Goal: Transaction & Acquisition: Purchase product/service

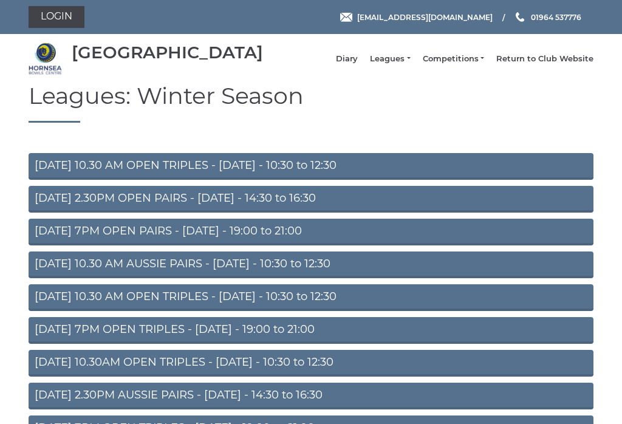
click at [55, 16] on link "Login" at bounding box center [57, 17] width 56 height 22
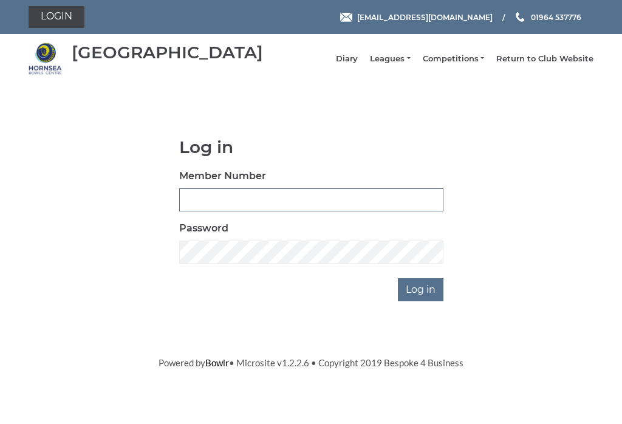
type input "0046"
click at [422, 298] on input "Log in" at bounding box center [421, 289] width 46 height 23
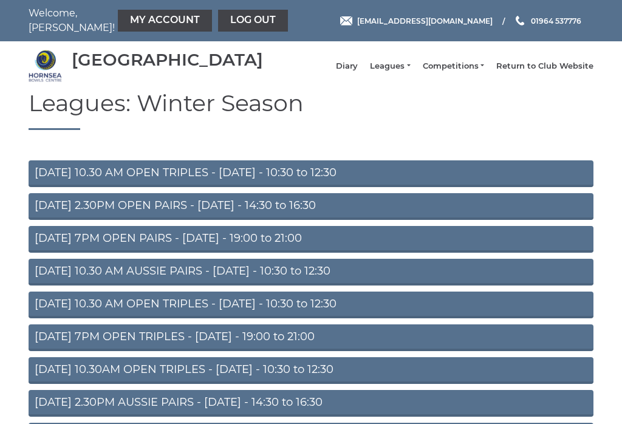
click at [118, 23] on link "My Account" at bounding box center [165, 21] width 94 height 22
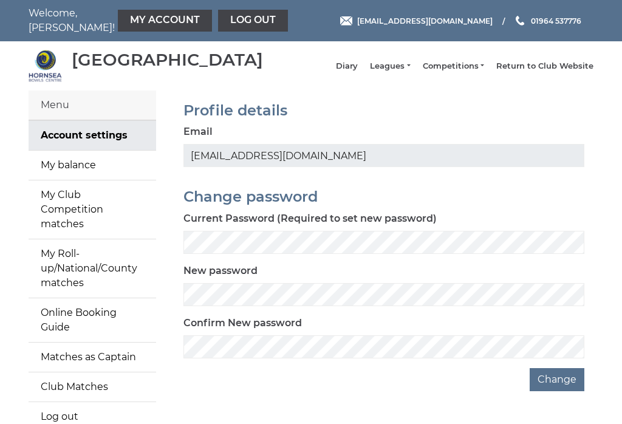
click at [55, 173] on link "My balance" at bounding box center [93, 165] width 128 height 29
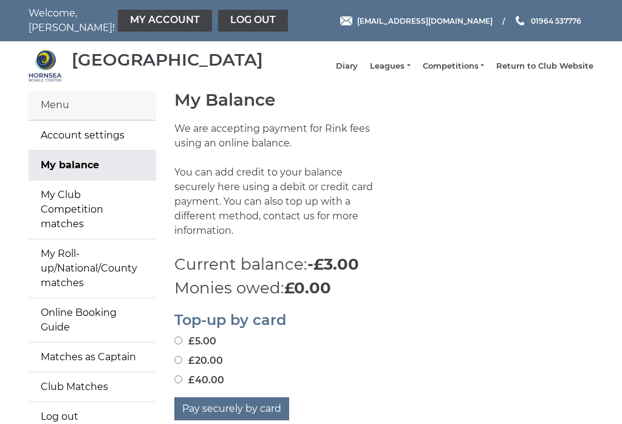
click at [182, 356] on input "£20.00" at bounding box center [178, 360] width 8 height 8
radio input "true"
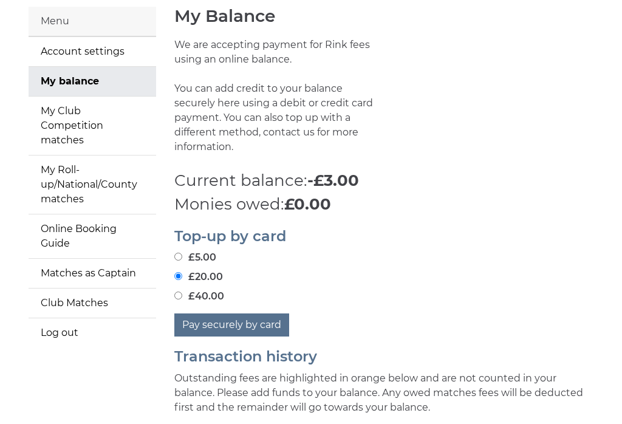
scroll to position [88, 0]
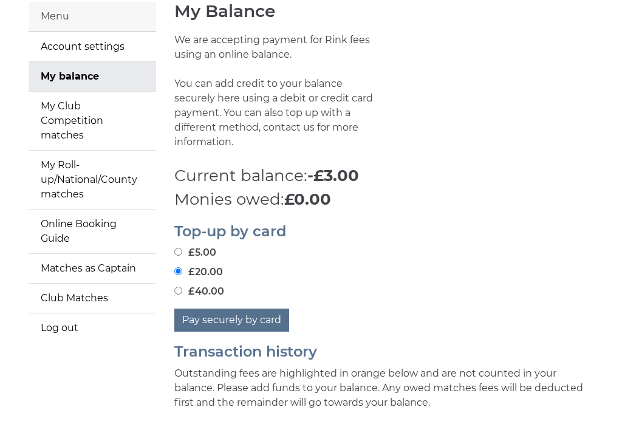
click at [202, 312] on button "Pay securely by card" at bounding box center [231, 320] width 115 height 23
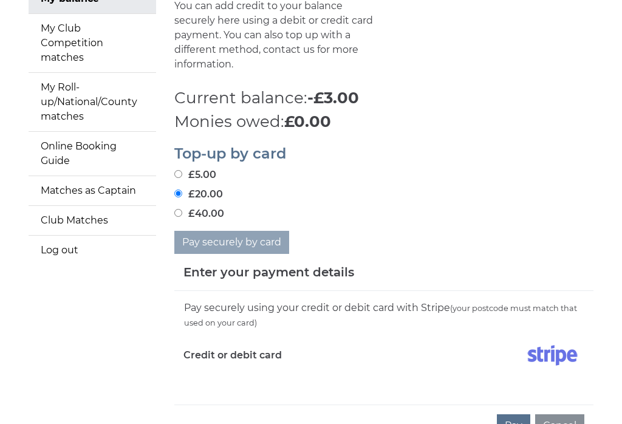
scroll to position [173, 0]
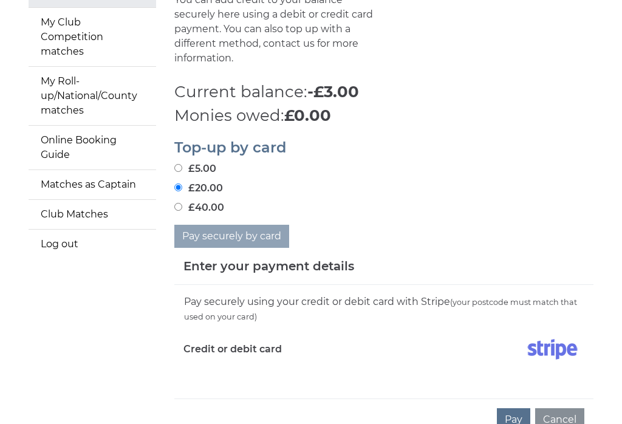
click at [233, 353] on label "Credit or debit card" at bounding box center [233, 349] width 98 height 30
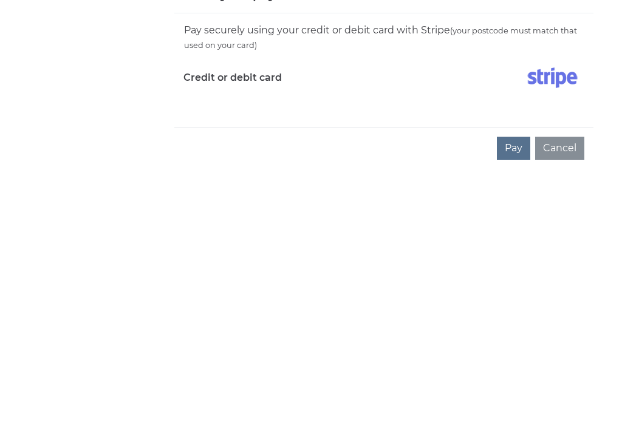
click at [514, 385] on button "Pay" at bounding box center [513, 396] width 33 height 23
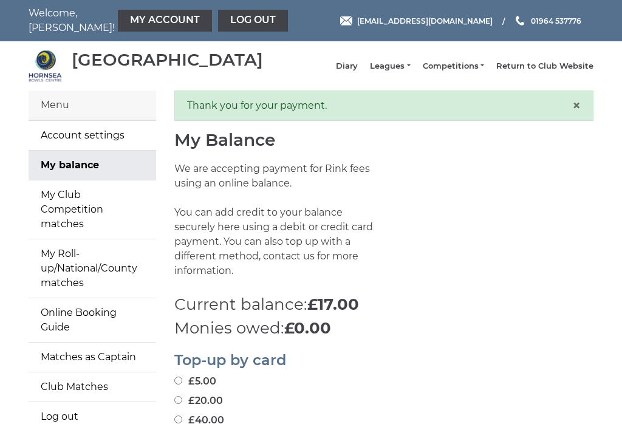
click at [218, 14] on link "Log out" at bounding box center [253, 21] width 70 height 22
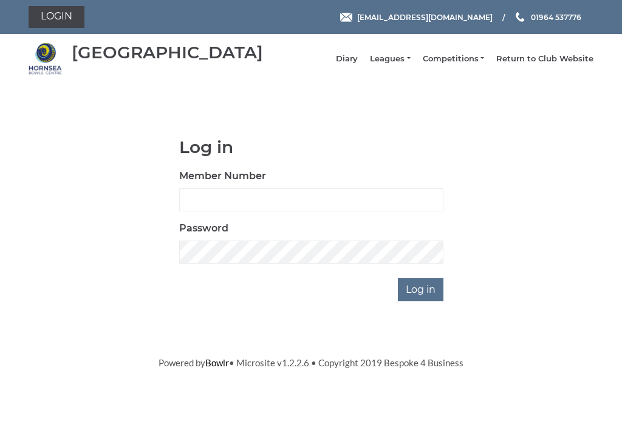
click at [399, 64] on link "Leagues" at bounding box center [390, 58] width 40 height 11
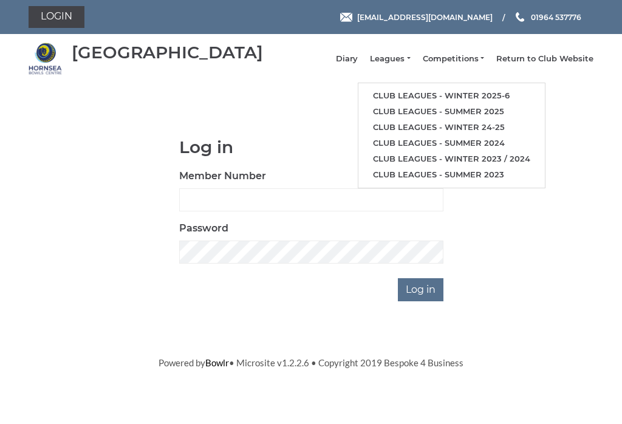
click at [505, 129] on link "Club leagues - Winter 24-25" at bounding box center [452, 128] width 187 height 16
